Goal: Transaction & Acquisition: Book appointment/travel/reservation

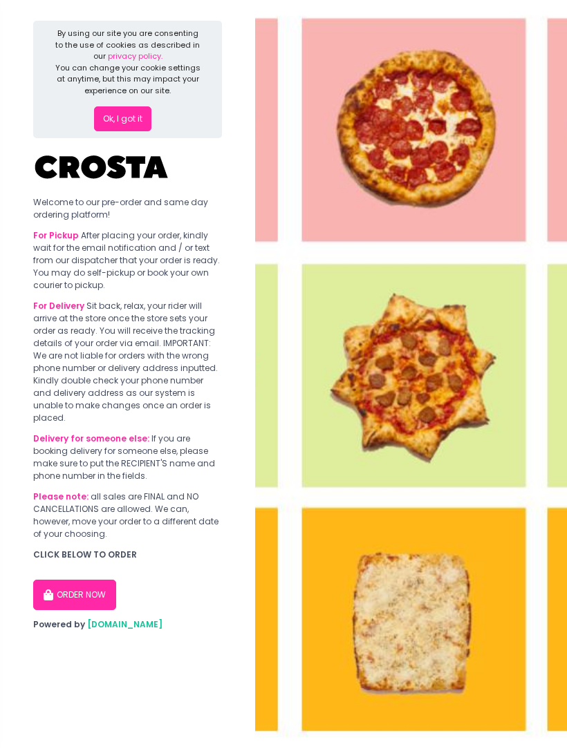
click at [113, 124] on button "Ok, I got it" at bounding box center [122, 118] width 57 height 25
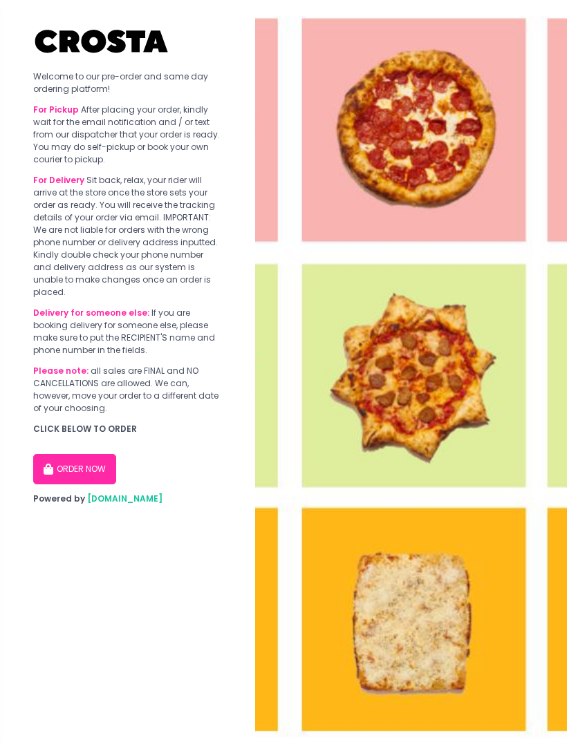
scroll to position [17, 0]
click at [63, 454] on button "ORDER NOW" at bounding box center [74, 469] width 83 height 30
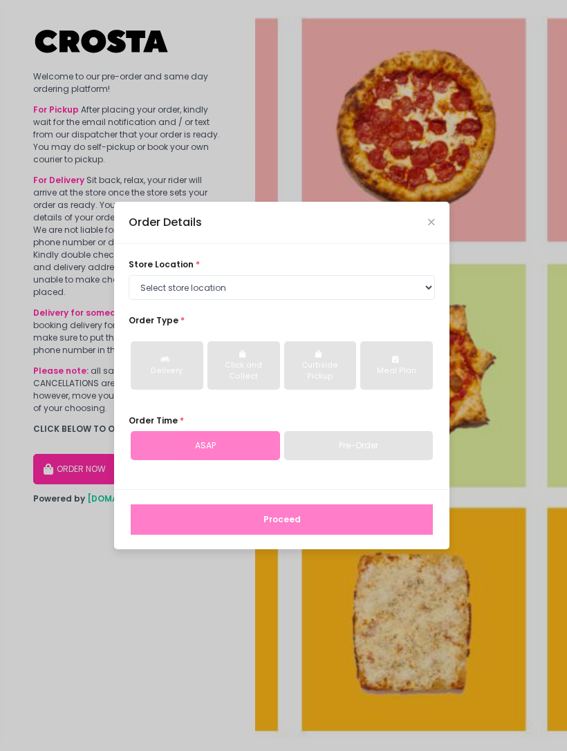
click at [433, 227] on icon "Close" at bounding box center [431, 222] width 7 height 9
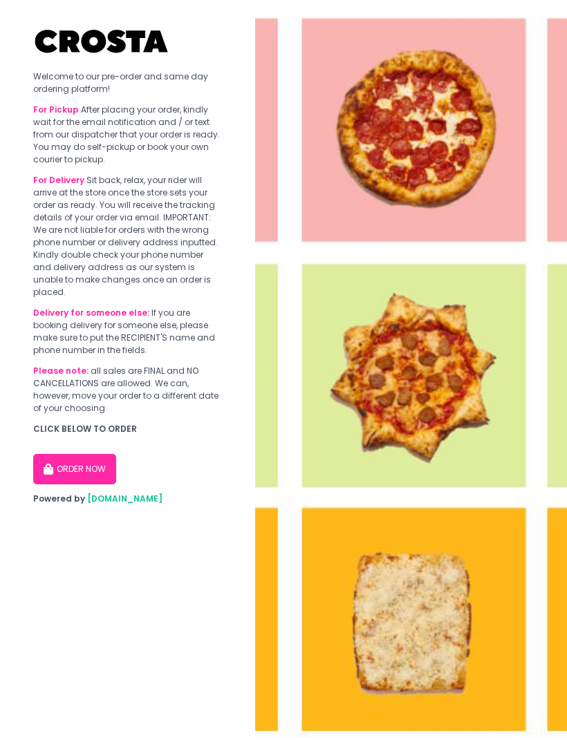
scroll to position [14, 0]
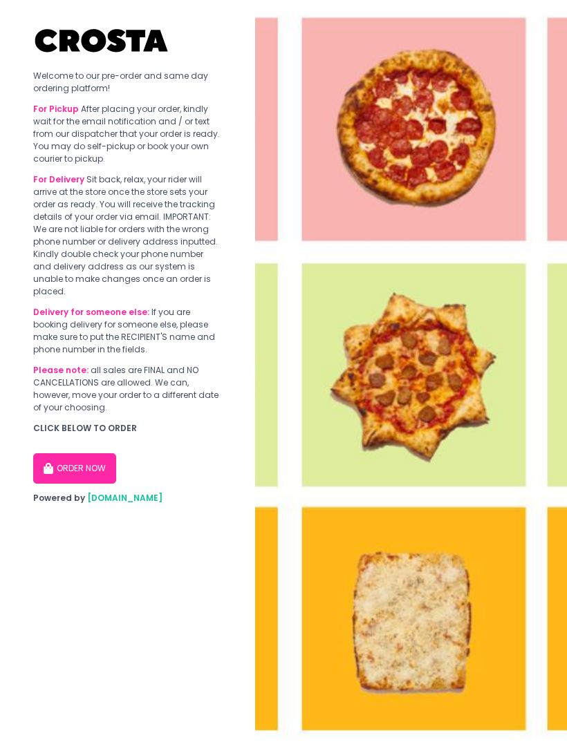
click at [462, 294] on img at bounding box center [411, 375] width 312 height 751
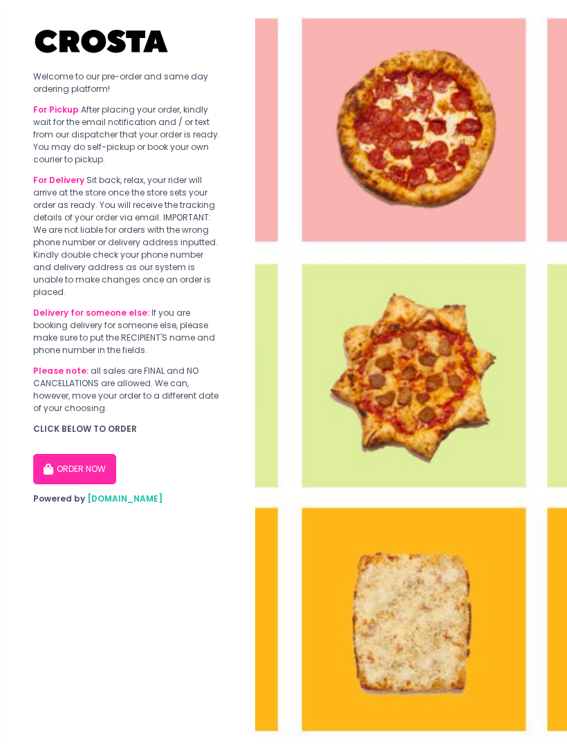
click at [73, 454] on button "ORDER NOW" at bounding box center [74, 469] width 83 height 30
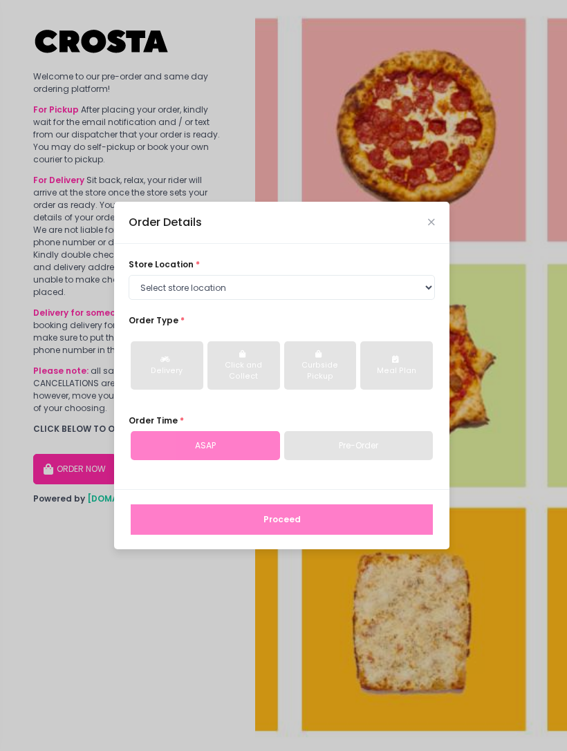
click at [400, 453] on div "Pre-Order" at bounding box center [358, 445] width 149 height 29
click at [395, 455] on div "Pre-Order" at bounding box center [358, 445] width 149 height 29
click at [395, 458] on div "Pre-Order" at bounding box center [358, 445] width 149 height 29
click at [506, 359] on div "Order Details store location * Select store location [PERSON_NAME] Pizza - [PER…" at bounding box center [283, 375] width 567 height 751
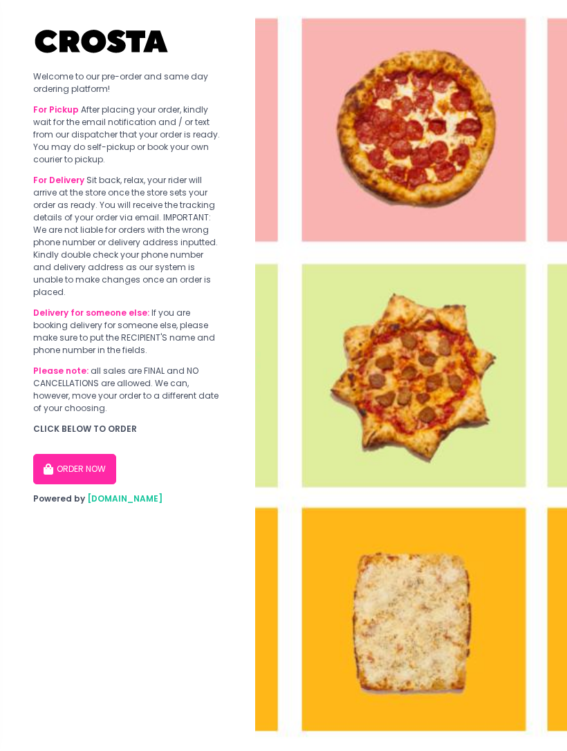
click at [74, 454] on button "ORDER NOW" at bounding box center [74, 469] width 83 height 30
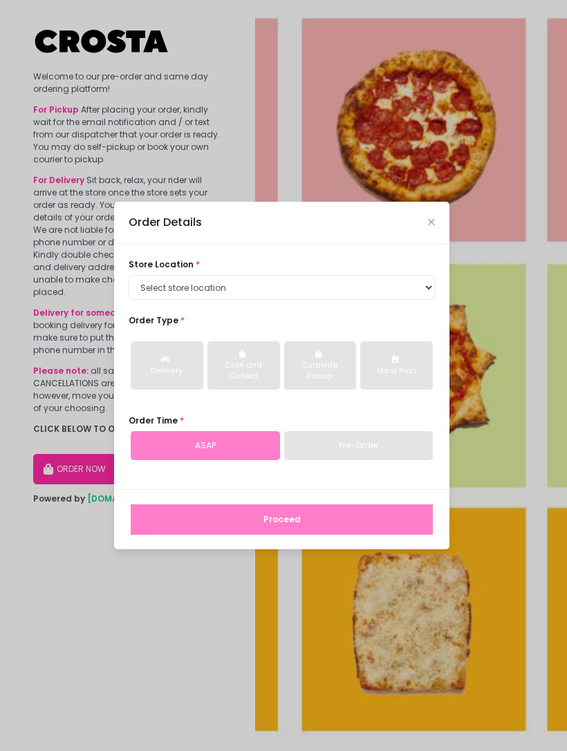
click at [402, 296] on select "Select store location [PERSON_NAME] Pizza - [PERSON_NAME] Pizza - [GEOGRAPHIC_D…" at bounding box center [282, 287] width 306 height 25
select select "5fabb2e53664a8677beaeb89"
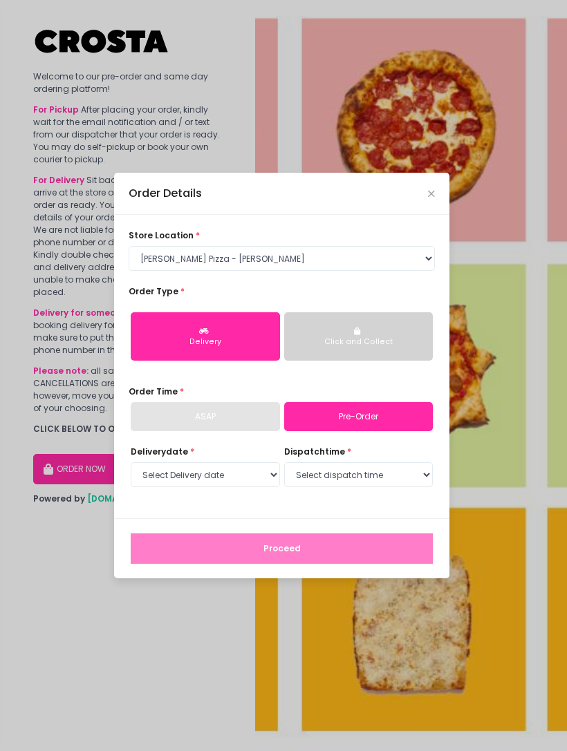
click at [412, 348] on div "Click and Collect" at bounding box center [358, 341] width 131 height 11
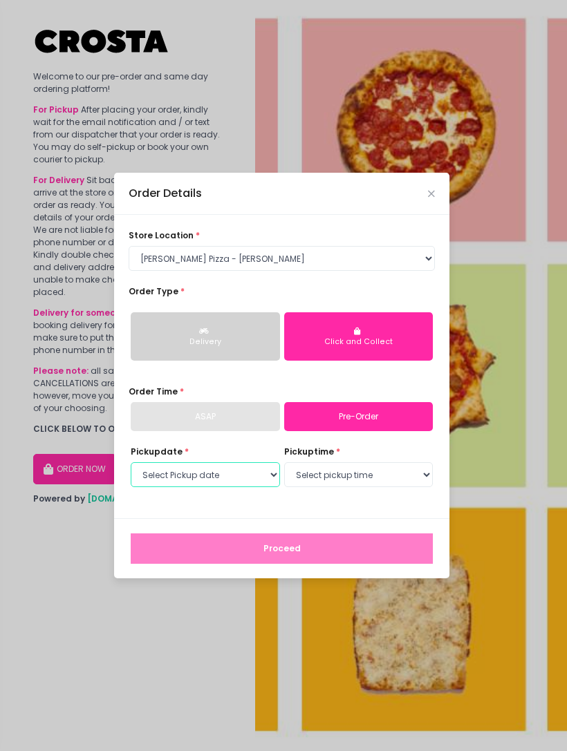
click at [164, 487] on select "Select Pickup date [DATE] [DATE] [DATE] [DATE] [DATE] [DATE]" at bounding box center [205, 474] width 149 height 25
select select "[DATE]"
click at [406, 477] on select "Select pickup time 12:00 PM - 12:30 PM 12:30 PM - 01:00 PM 01:00 PM - 01:30 PM …" at bounding box center [358, 474] width 149 height 25
select select "13:00"
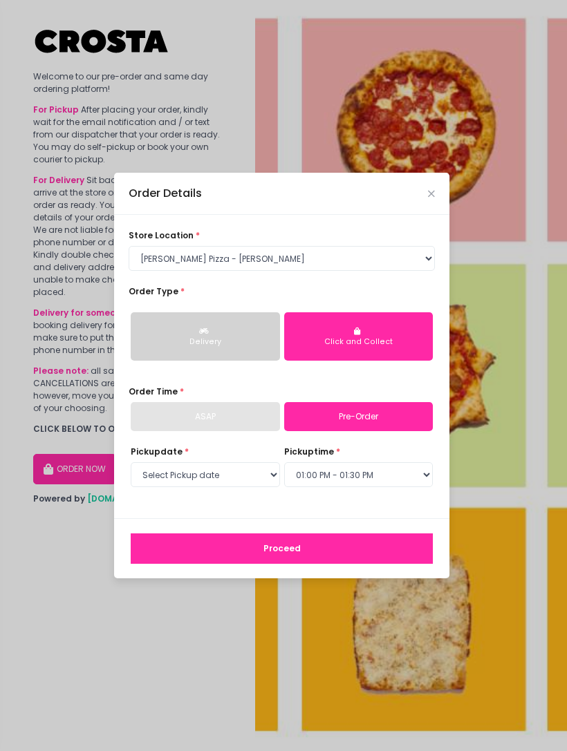
click at [401, 557] on button "Proceed" at bounding box center [282, 548] width 302 height 30
